Goal: Task Accomplishment & Management: Use online tool/utility

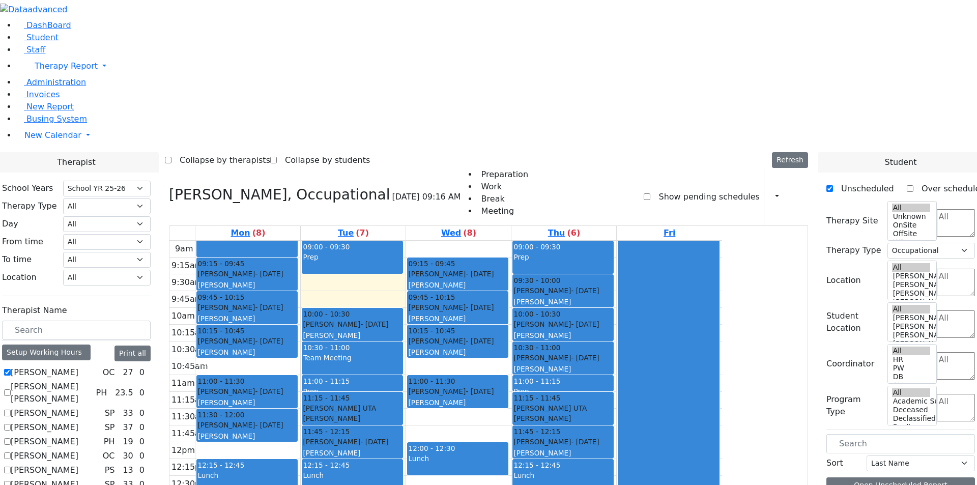
select select "212"
select select "1"
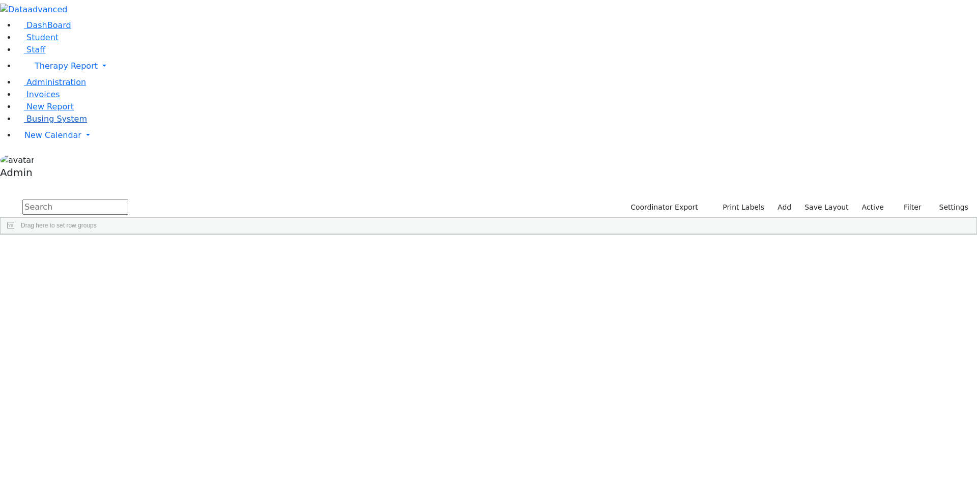
click at [52, 124] on span "Busing System" at bounding box center [56, 119] width 61 height 10
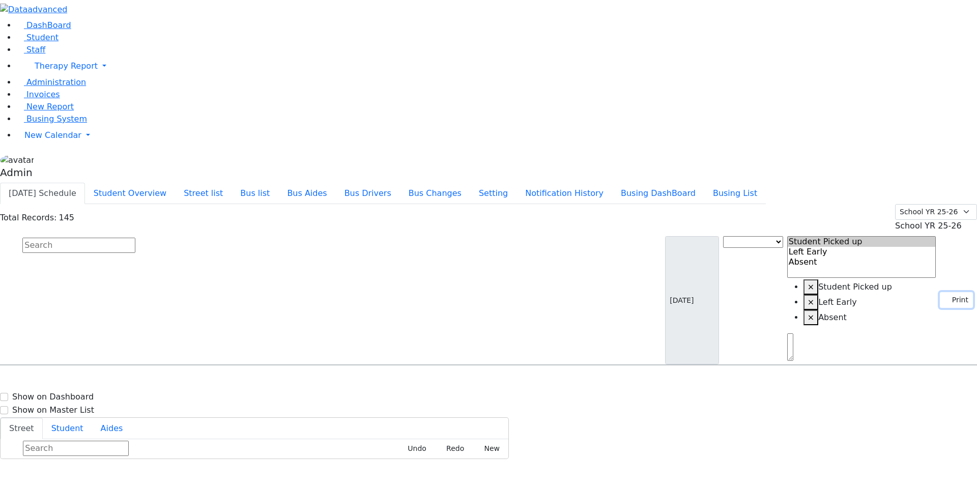
click at [944, 297] on use "button" at bounding box center [944, 297] width 0 height 0
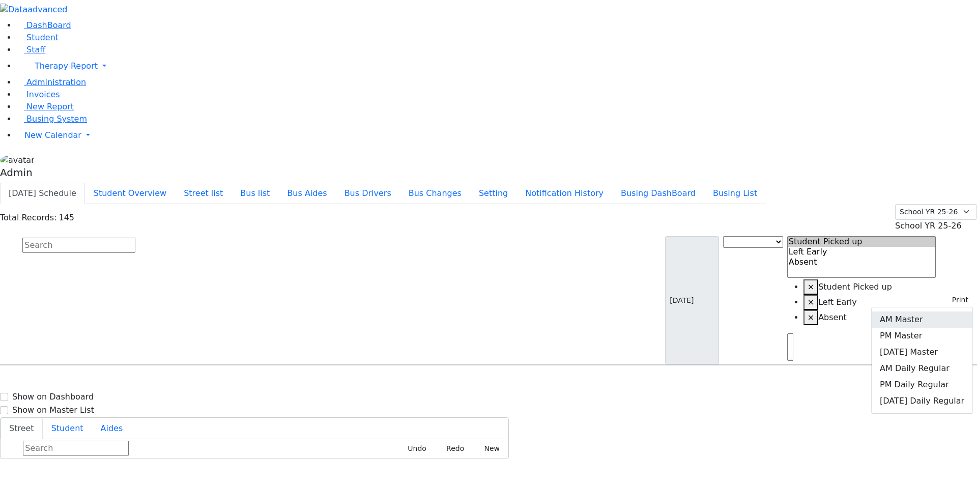
click at [925, 311] on link "AM Master" at bounding box center [921, 319] width 101 height 16
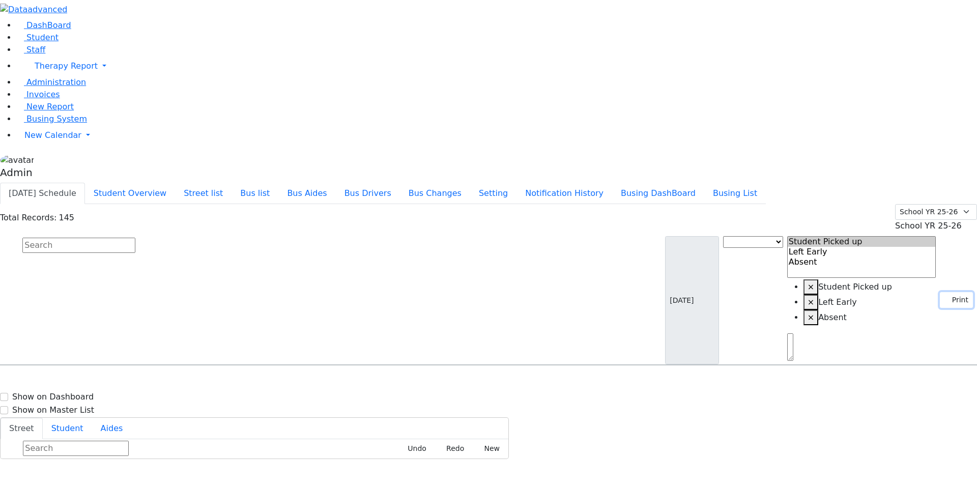
click at [951, 292] on button "Print" at bounding box center [956, 300] width 33 height 16
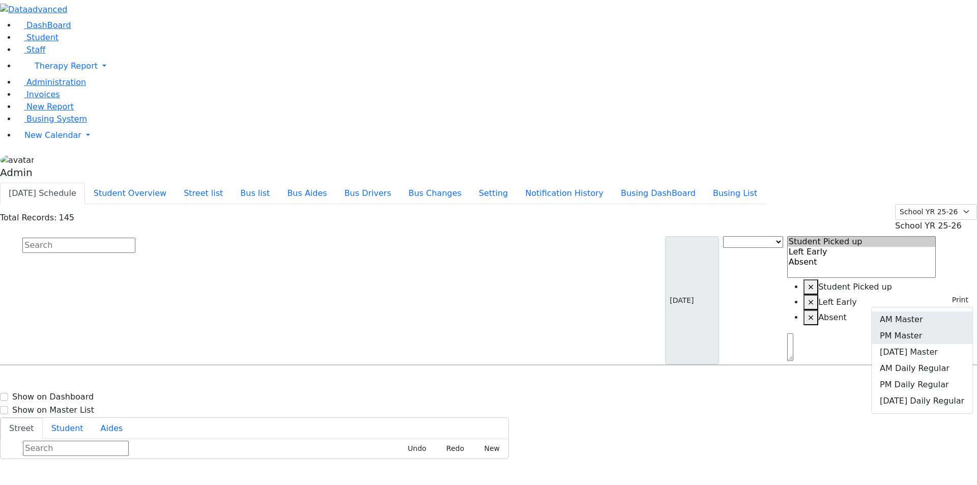
click at [926, 328] on link "PM Master" at bounding box center [921, 336] width 101 height 16
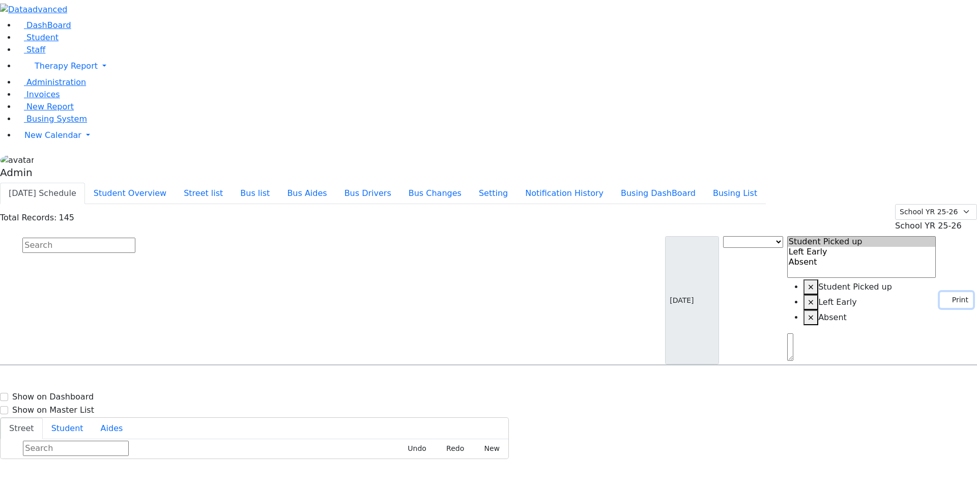
click at [944, 297] on use "button" at bounding box center [944, 297] width 0 height 0
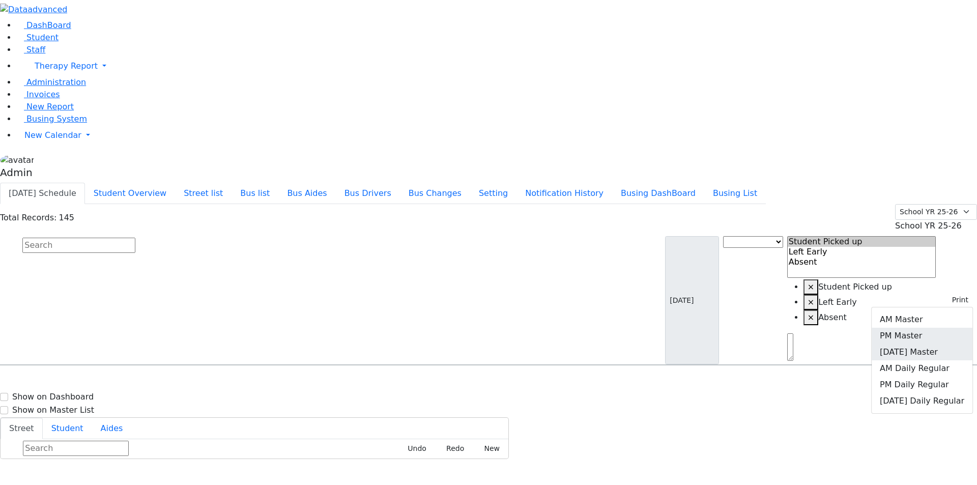
click at [913, 344] on link "Friday Master" at bounding box center [921, 352] width 101 height 16
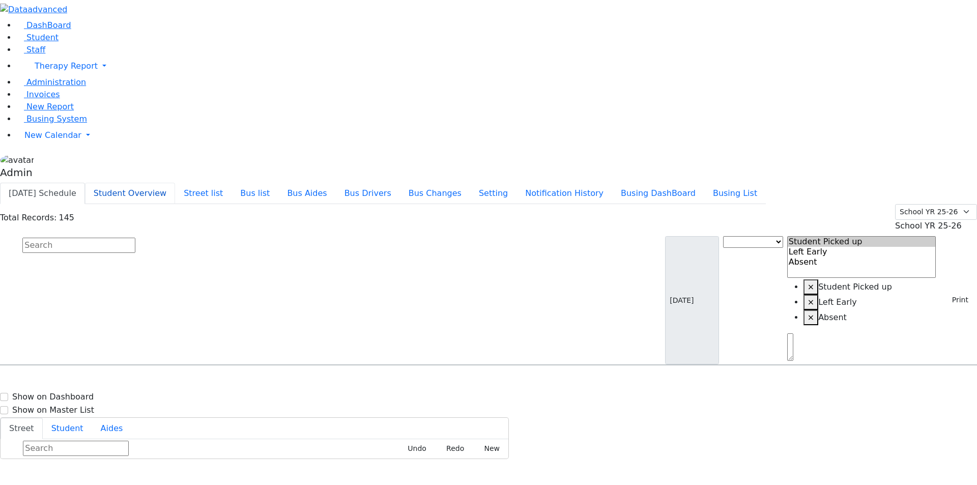
click at [175, 183] on button "Student Overview" at bounding box center [130, 193] width 90 height 21
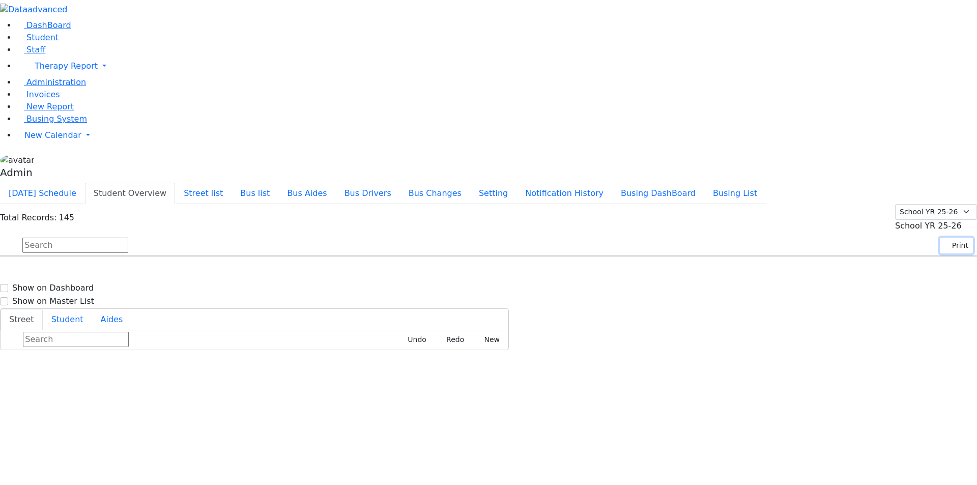
click at [953, 238] on button "Print" at bounding box center [956, 246] width 33 height 16
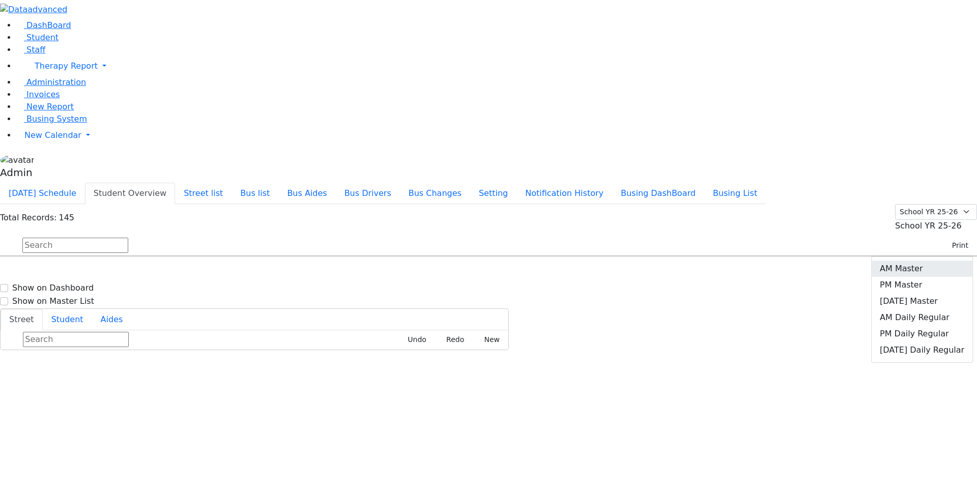
click at [929, 260] on link "AM Master" at bounding box center [921, 268] width 101 height 16
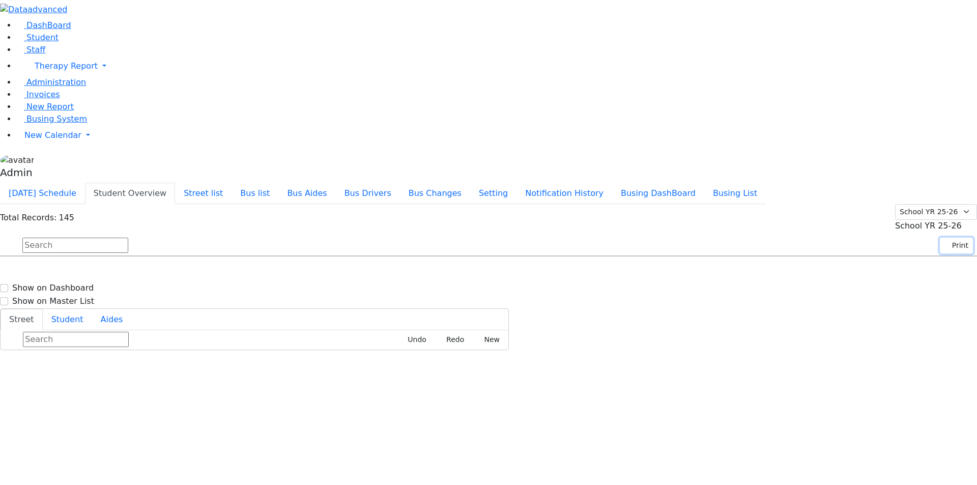
click at [951, 238] on button "Print" at bounding box center [956, 246] width 33 height 16
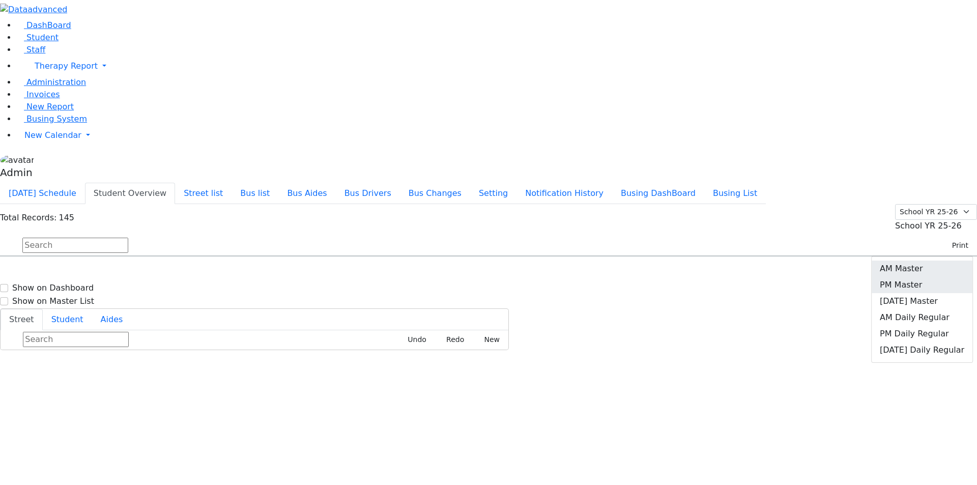
click at [921, 277] on link "PM Master" at bounding box center [921, 285] width 101 height 16
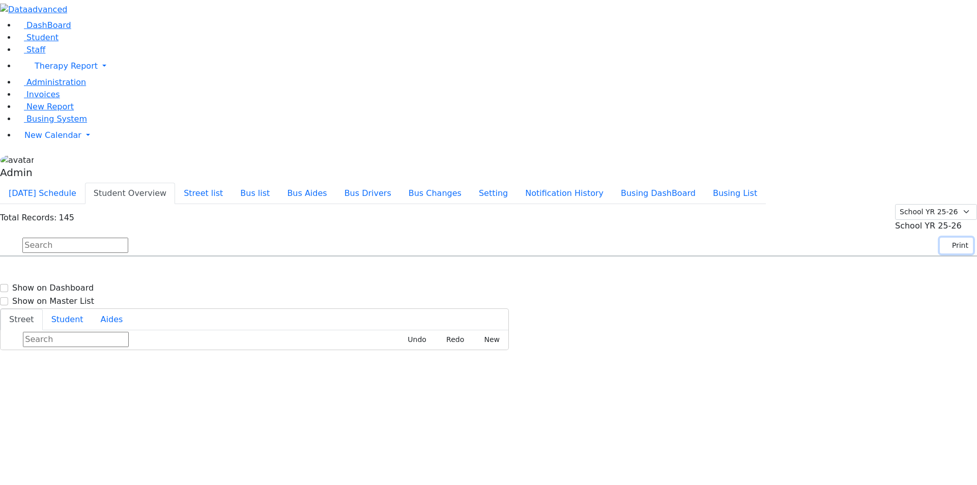
click at [953, 238] on button "Print" at bounding box center [956, 246] width 33 height 16
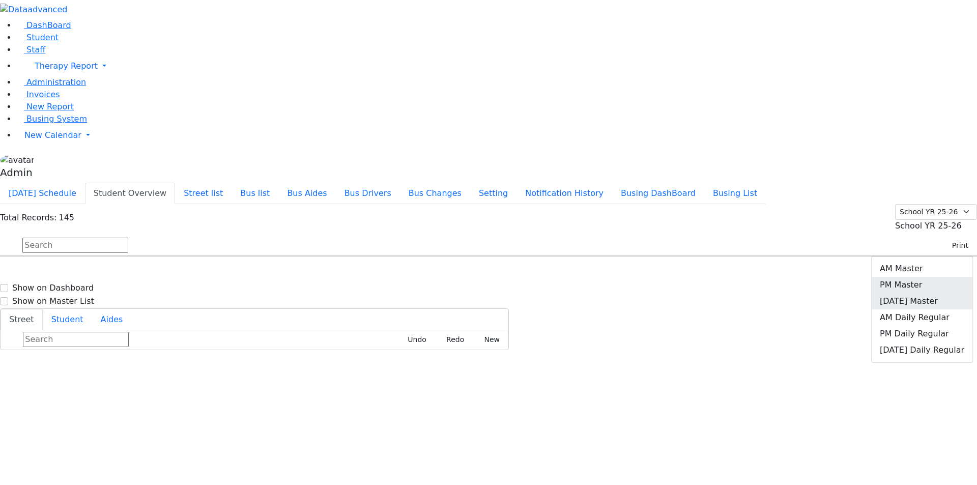
click at [915, 293] on link "Friday Master" at bounding box center [921, 301] width 101 height 16
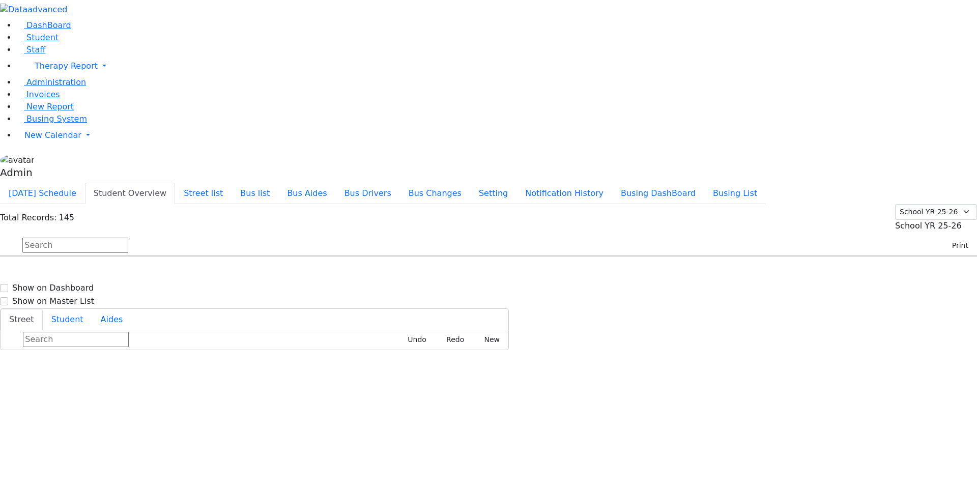
click at [841, 183] on div "Today's Schedule Student Overview Street list Bus list Bus Aides Bus Drivers Bu…" at bounding box center [488, 193] width 977 height 21
click at [85, 183] on button "Today's Schedule" at bounding box center [42, 193] width 85 height 21
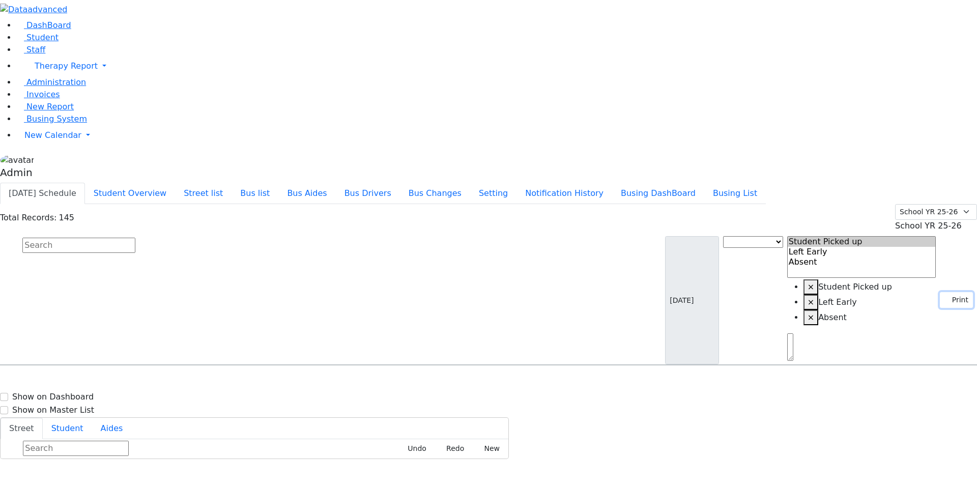
click at [949, 292] on button "Print" at bounding box center [956, 300] width 33 height 16
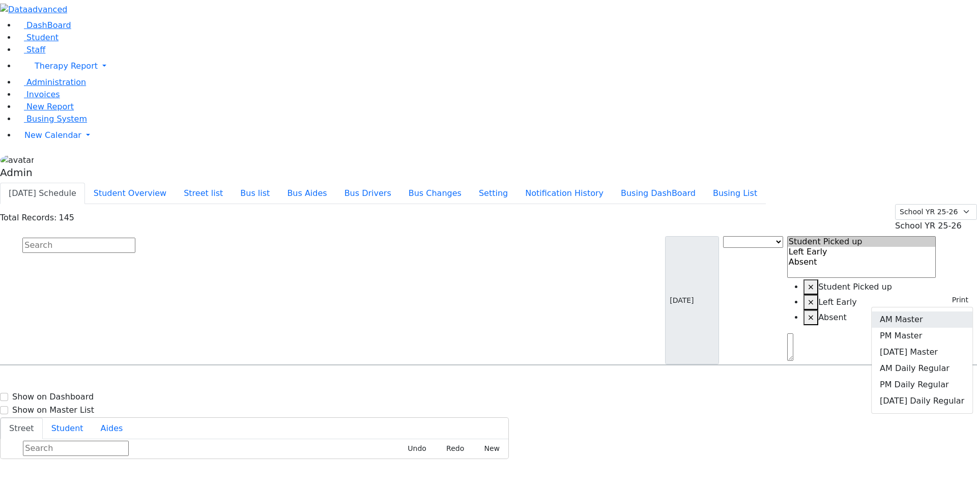
click at [921, 311] on link "AM Master" at bounding box center [921, 319] width 101 height 16
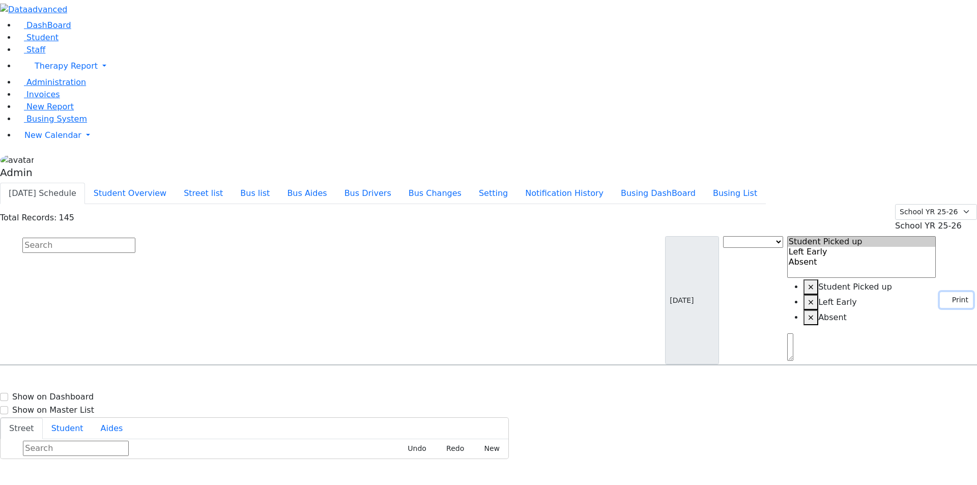
click at [944, 292] on button "Print" at bounding box center [956, 300] width 33 height 16
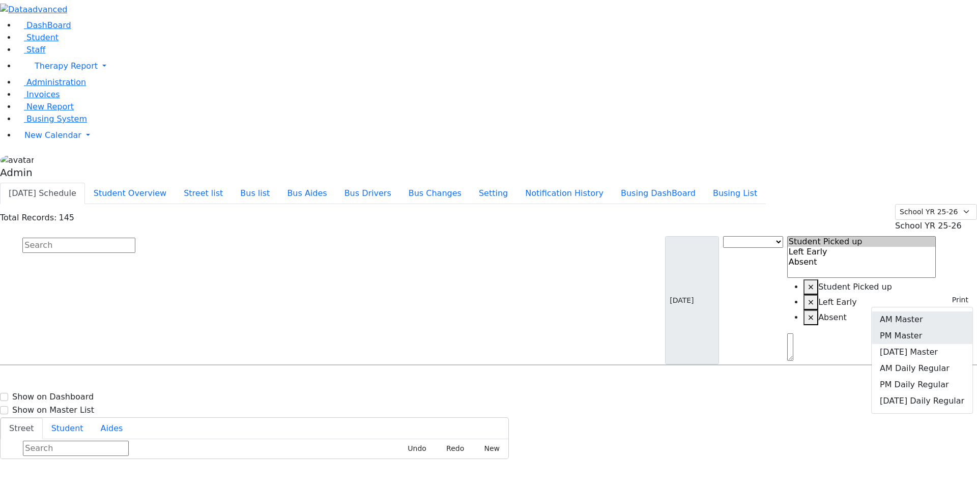
click at [909, 328] on link "PM Master" at bounding box center [921, 336] width 101 height 16
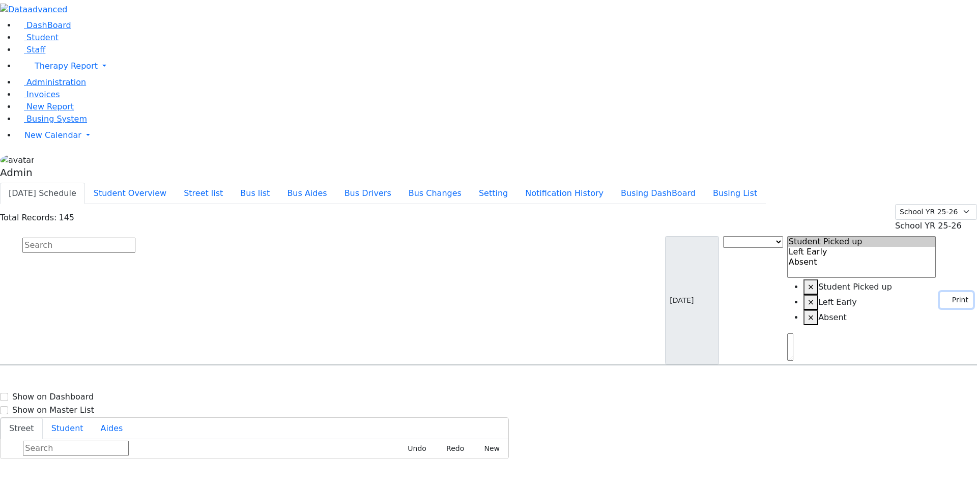
click at [946, 292] on button "Print" at bounding box center [956, 300] width 33 height 16
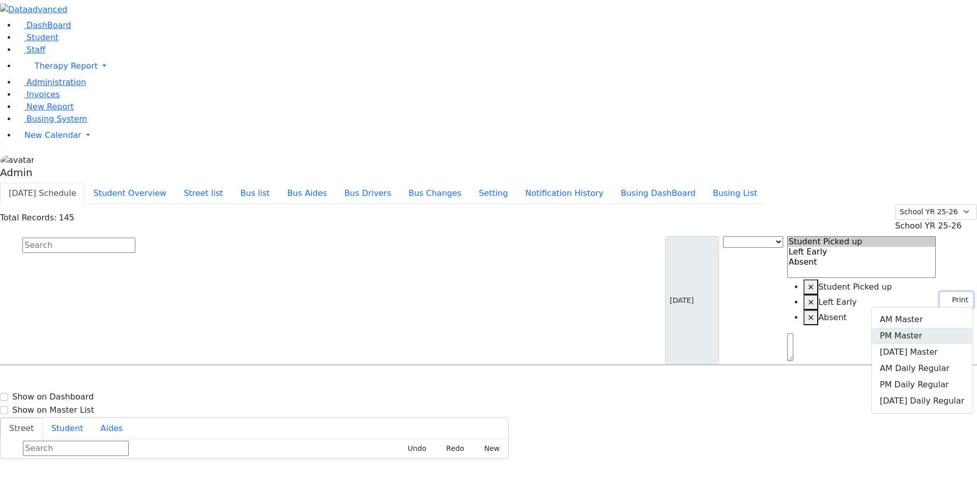
click at [946, 292] on button "Print" at bounding box center [956, 300] width 33 height 16
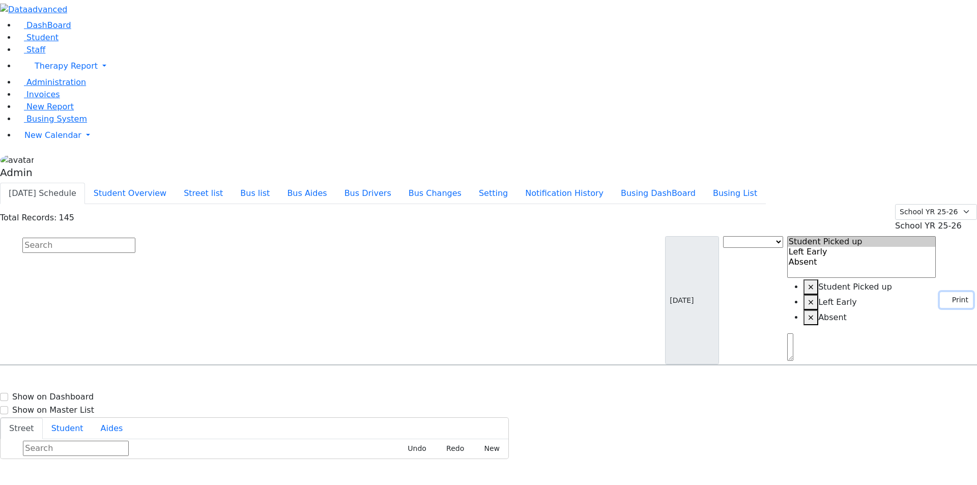
click at [946, 292] on button "Print" at bounding box center [956, 300] width 33 height 16
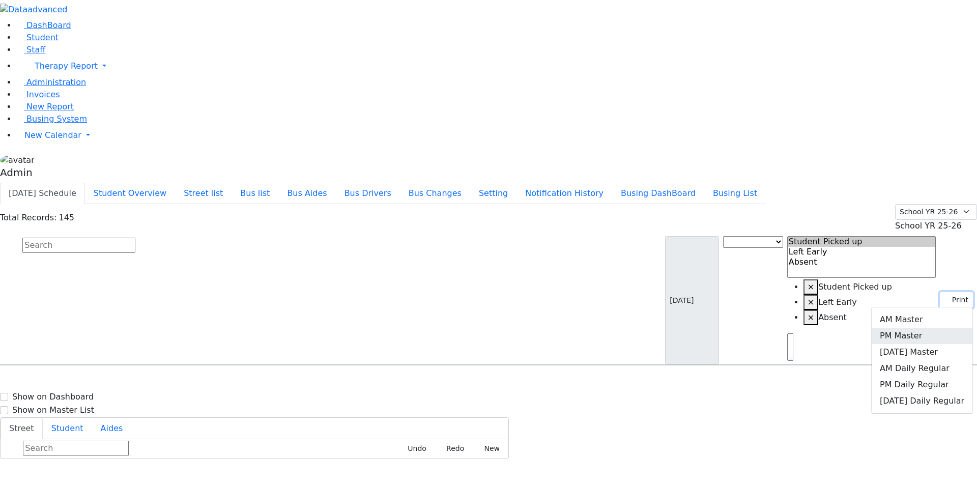
click at [946, 292] on button "Print" at bounding box center [956, 300] width 33 height 16
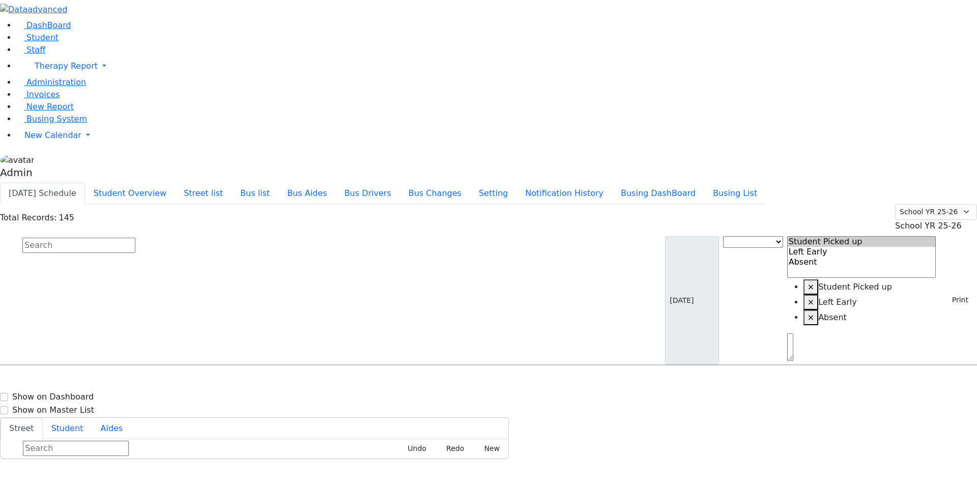
click at [845, 382] on div "Press SPACE to select this row." at bounding box center [775, 394] width 141 height 25
select select
click at [862, 7] on body "Printing Please wait. Remaining time 10 seconds. Print Schedule Options Show Bi…" at bounding box center [488, 229] width 977 height 459
click at [953, 292] on button "Print" at bounding box center [956, 300] width 33 height 16
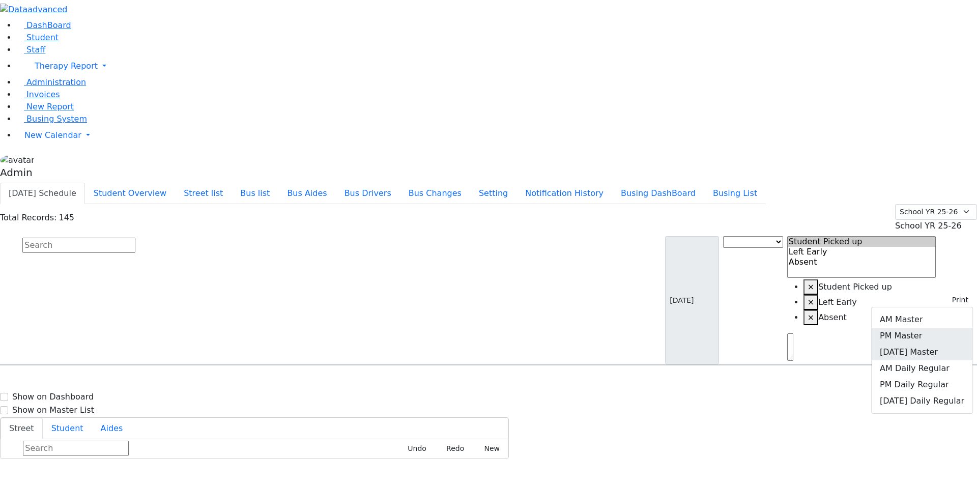
click at [912, 344] on link "Friday Master" at bounding box center [921, 352] width 101 height 16
